Goal: Task Accomplishment & Management: Manage account settings

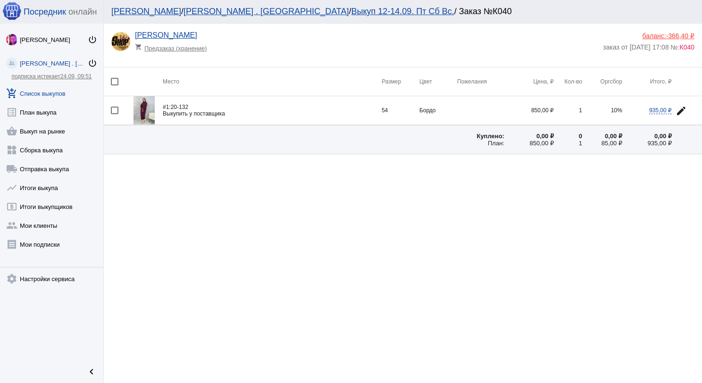
click at [60, 96] on link "add_shopping_cart Список выкупов" at bounding box center [51, 91] width 103 height 19
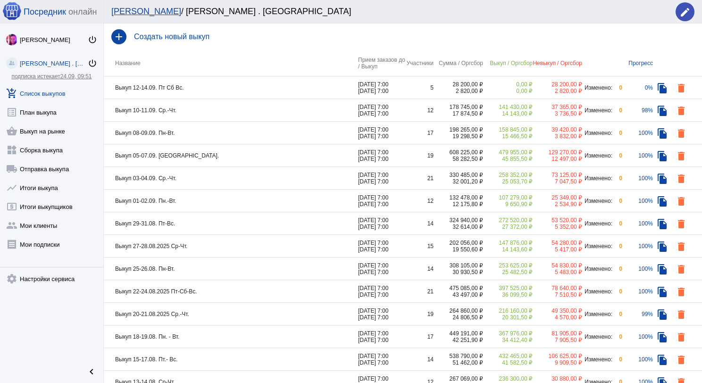
click at [232, 84] on td "Выкуп 12-14.09. Пт Сб Вс." at bounding box center [231, 87] width 254 height 23
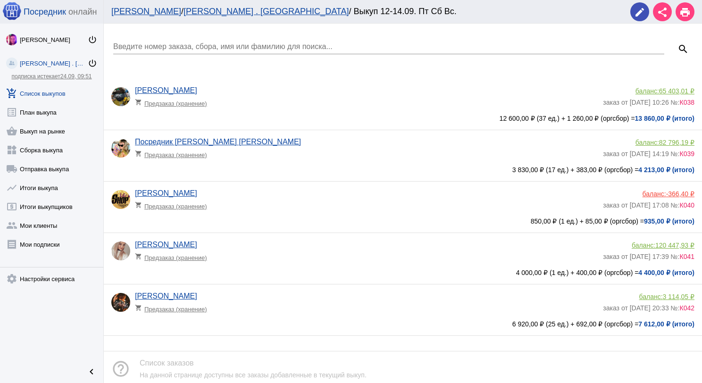
click at [300, 306] on app-delivery-type "shopping_cart Предзаказ (хранение)" at bounding box center [367, 307] width 464 height 12
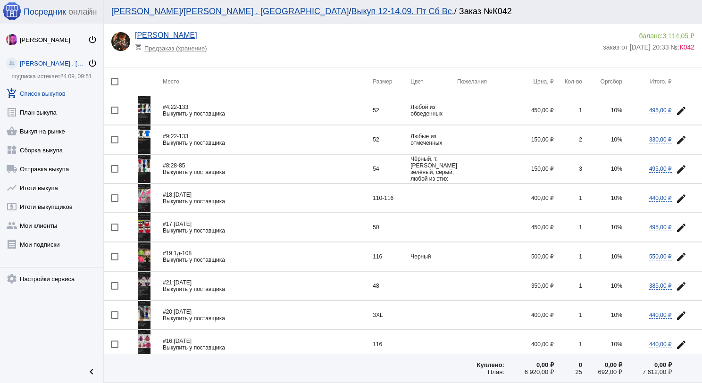
click at [147, 106] on img at bounding box center [144, 110] width 13 height 28
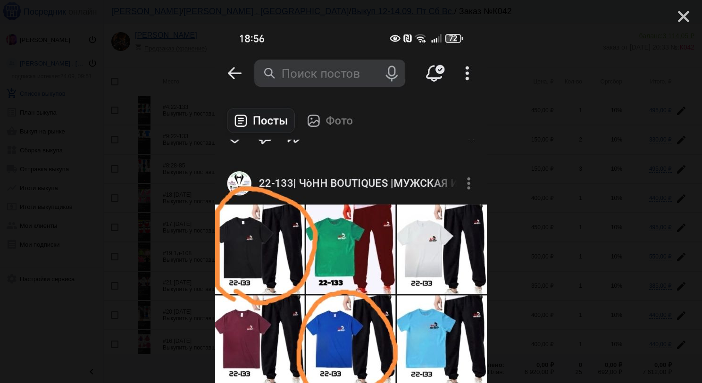
click at [681, 18] on mat-icon "close" at bounding box center [680, 12] width 11 height 11
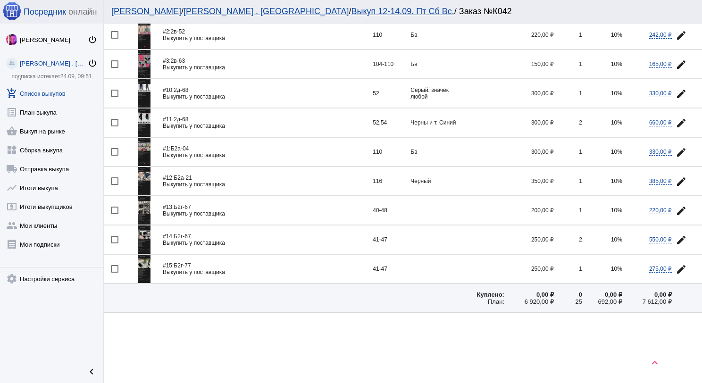
scroll to position [398, 0]
